Goal: Transaction & Acquisition: Subscribe to service/newsletter

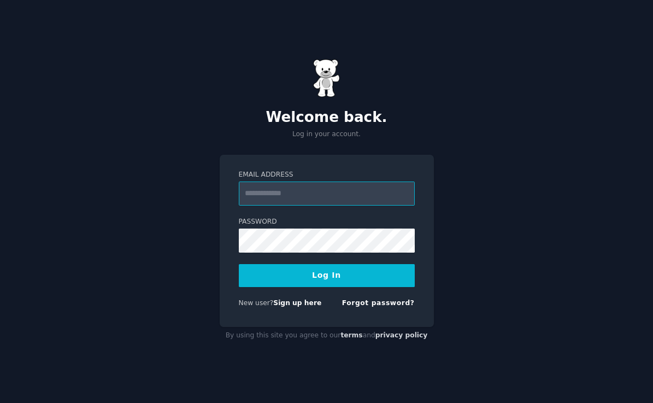
type input "**********"
click at [275, 257] on form "**********" at bounding box center [327, 241] width 176 height 142
type input "**********"
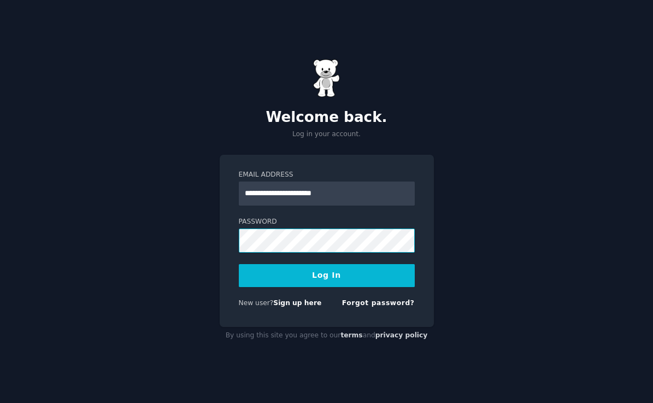
click at [326, 275] on button "Log In" at bounding box center [327, 275] width 176 height 23
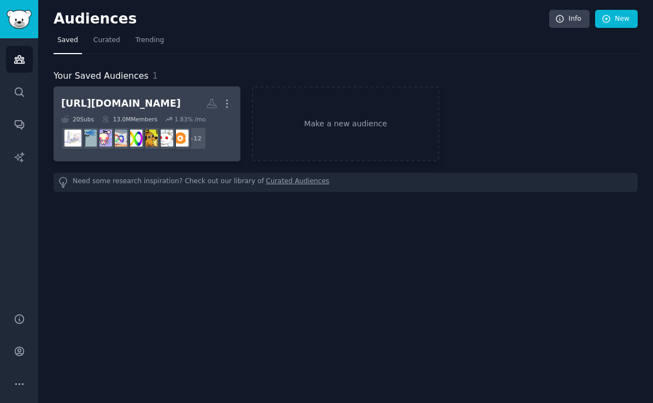
click at [181, 99] on div "[URL][DOMAIN_NAME]" at bounding box center [121, 104] width 120 height 14
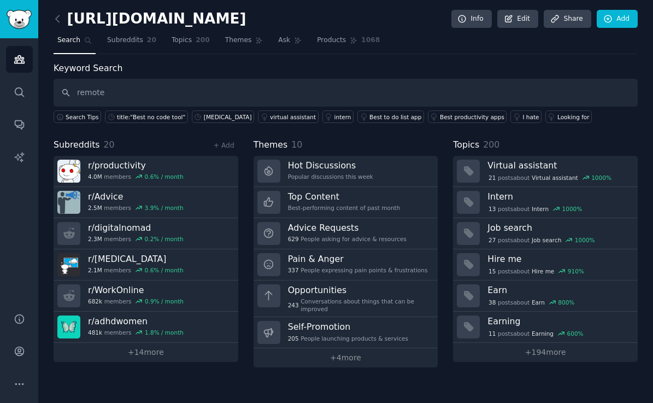
type input "remote"
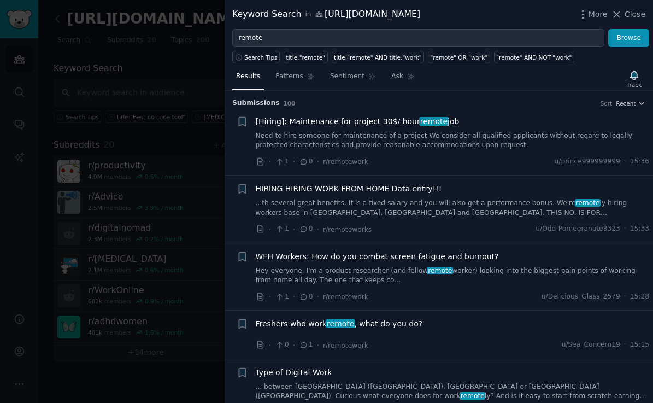
click at [145, 88] on div at bounding box center [326, 201] width 653 height 403
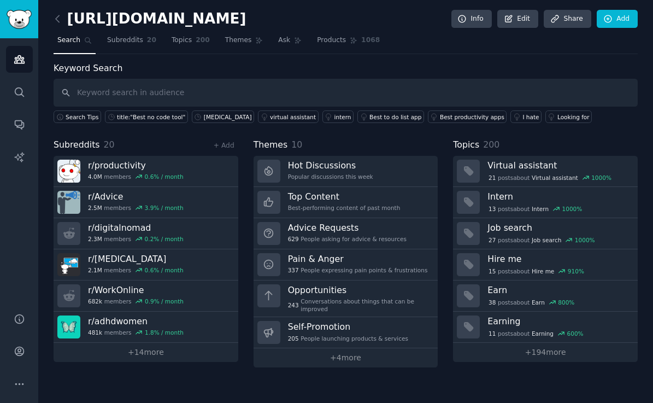
click at [234, 148] on div "+ Add" at bounding box center [224, 144] width 28 height 11
click at [225, 146] on link "+ Add" at bounding box center [224, 146] width 21 height 8
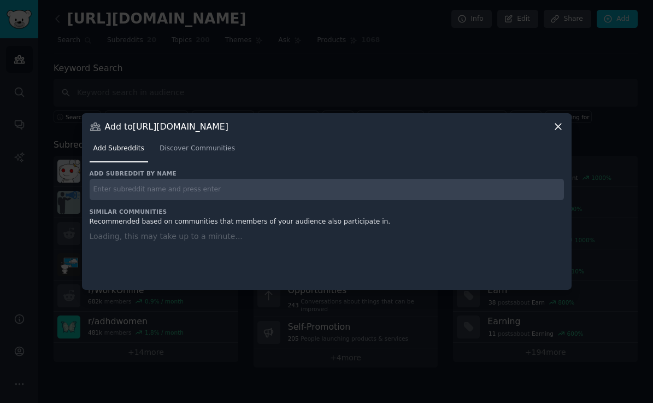
click at [171, 190] on input "text" at bounding box center [327, 189] width 474 height 21
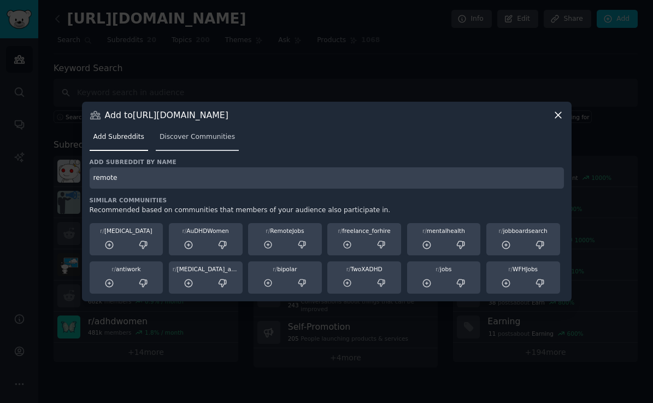
type input "remote"
click at [213, 140] on span "Discover Communities" at bounding box center [197, 137] width 75 height 10
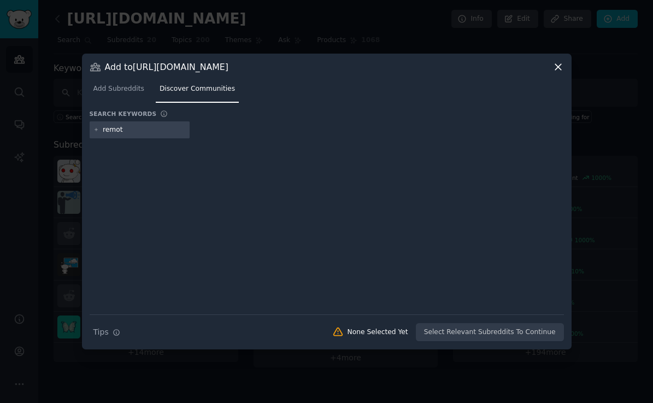
type input "remote"
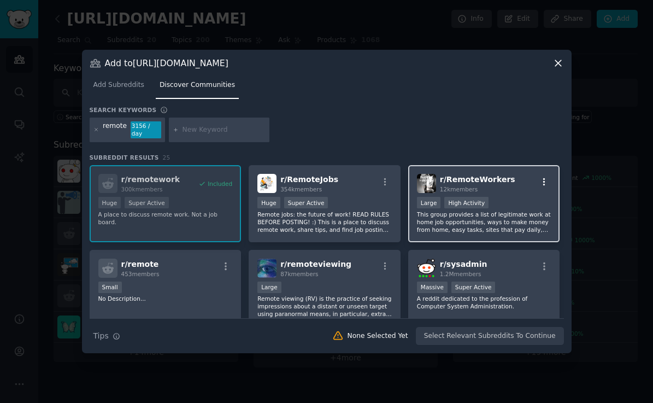
click at [544, 178] on icon "button" at bounding box center [544, 182] width 10 height 10
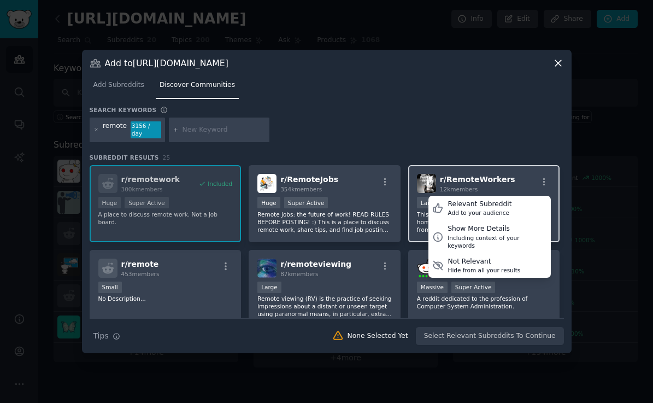
click at [516, 177] on div "r/ RemoteWorkers 12k members Relevant Subreddit Add to your audience Show More …" at bounding box center [484, 183] width 134 height 19
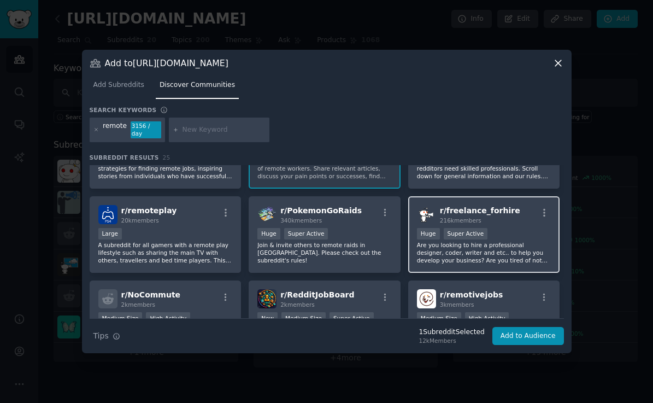
scroll to position [316, 0]
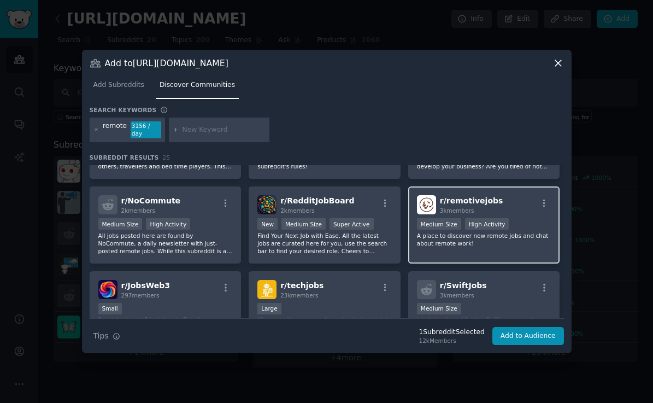
click at [452, 255] on div "r/ remotivejobs 3k members Medium Size High Activity A place to discover new re…" at bounding box center [484, 224] width 152 height 77
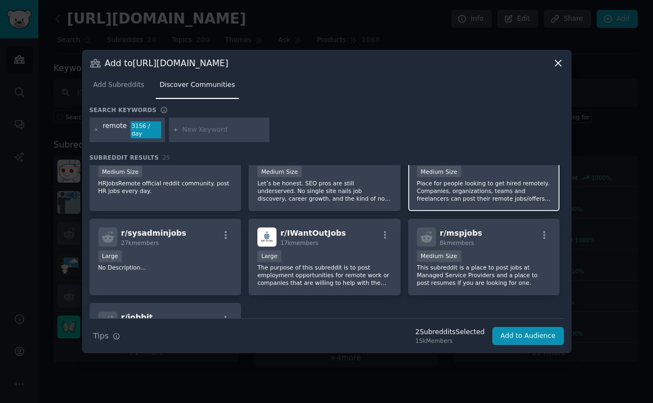
scroll to position [556, 0]
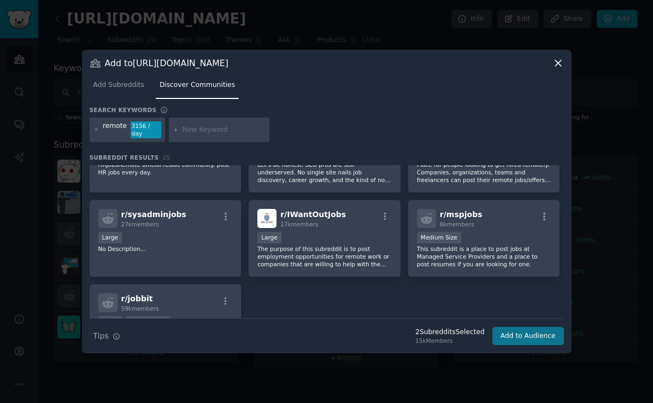
click at [528, 332] on button "Add to Audience" at bounding box center [528, 336] width 72 height 19
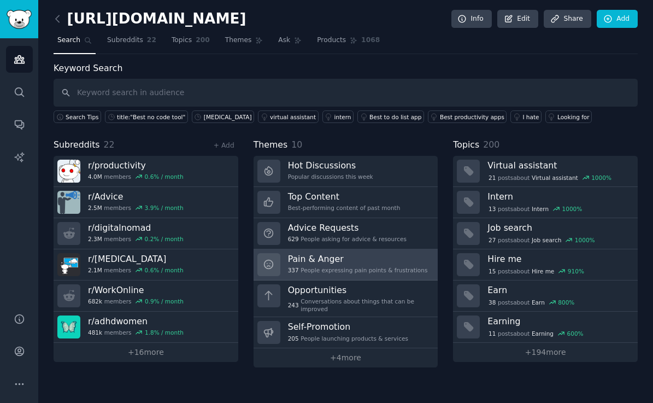
click at [286, 269] on link "Pain & Anger 337 People expressing pain points & frustrations" at bounding box center [346, 264] width 185 height 31
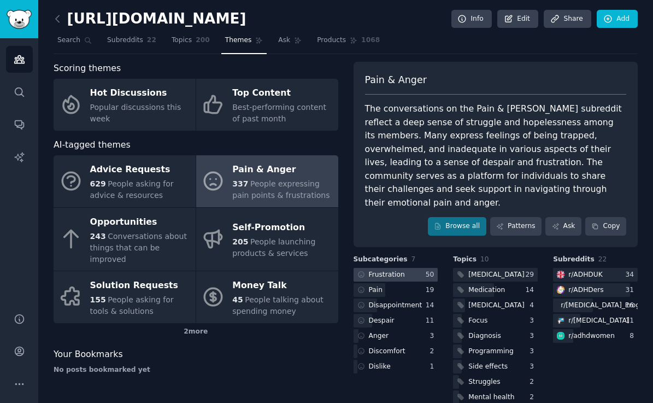
click at [415, 268] on div at bounding box center [396, 275] width 85 height 14
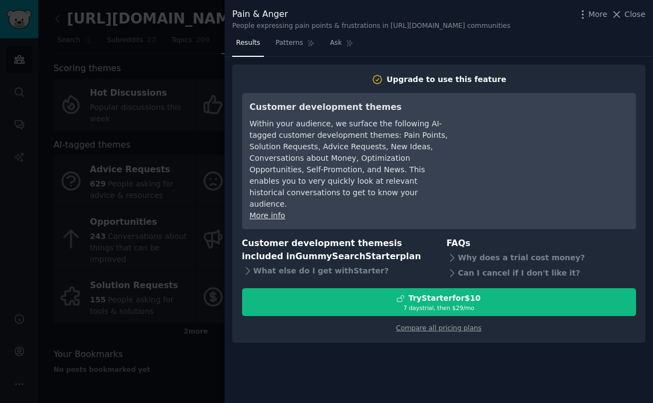
click at [173, 211] on div at bounding box center [326, 201] width 653 height 403
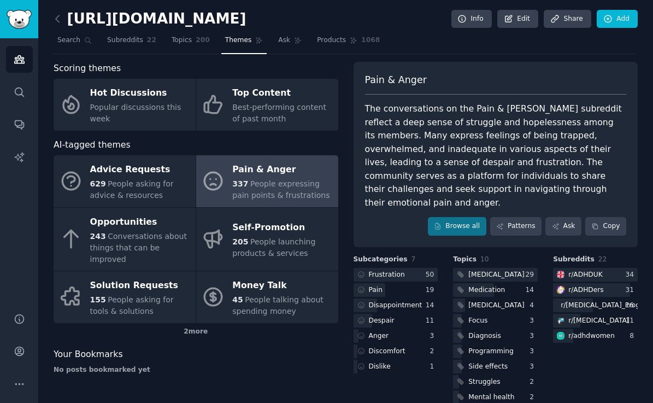
click at [18, 17] on img "Sidebar" at bounding box center [19, 19] width 25 height 19
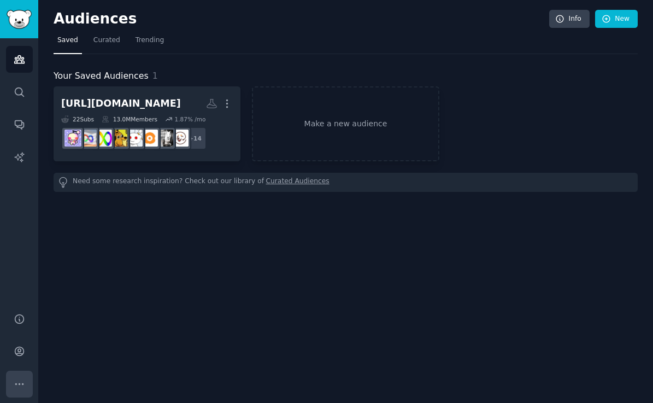
click at [19, 378] on icon "Sidebar" at bounding box center [19, 383] width 11 height 11
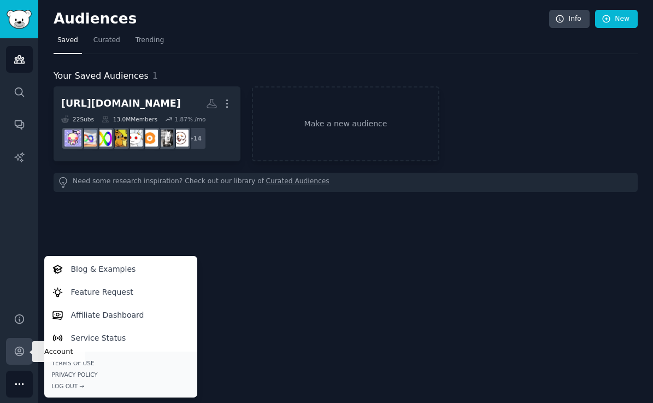
click at [21, 352] on icon "Sidebar" at bounding box center [19, 350] width 11 height 11
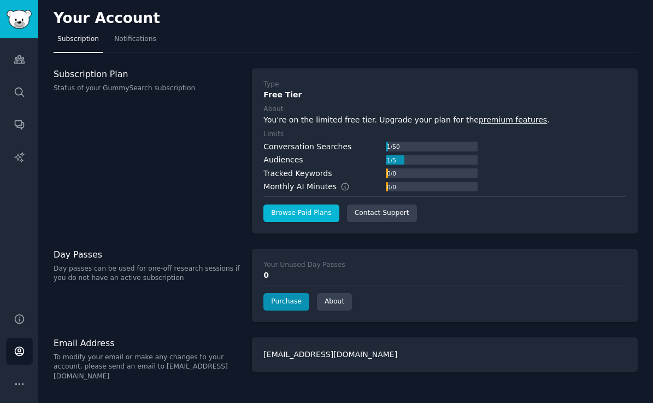
click at [298, 210] on link "Browse Paid Plans" at bounding box center [300, 212] width 75 height 17
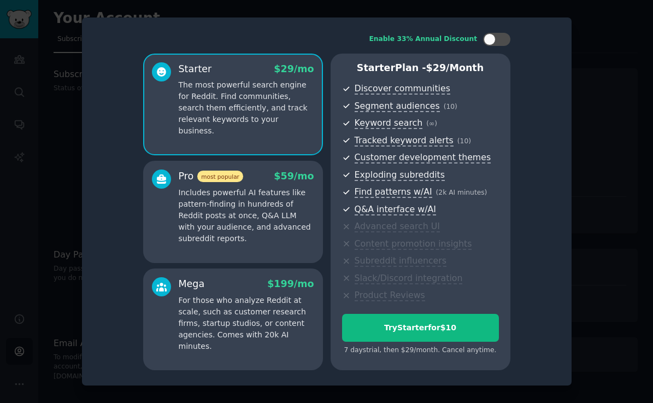
click at [71, 213] on div at bounding box center [326, 201] width 653 height 403
